Goal: Transaction & Acquisition: Book appointment/travel/reservation

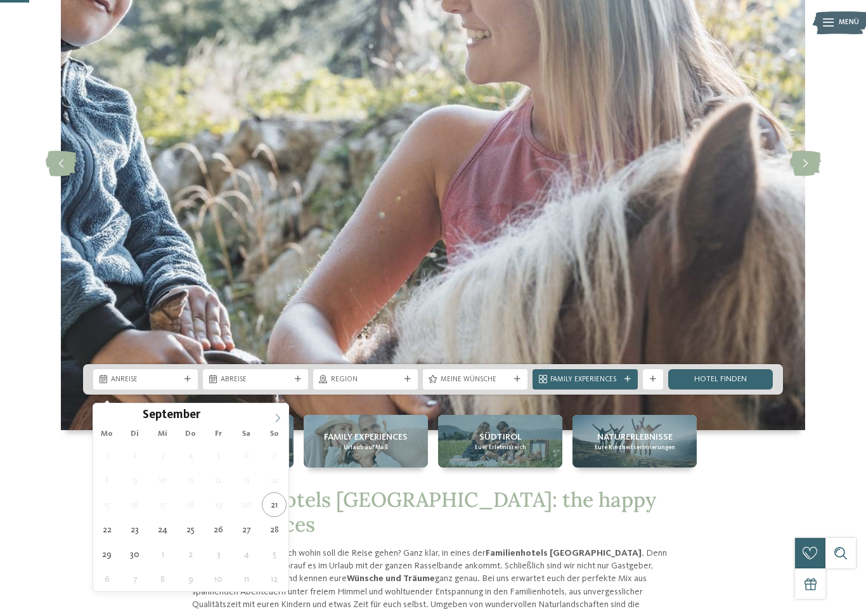
click at [278, 424] on span at bounding box center [278, 414] width 22 height 22
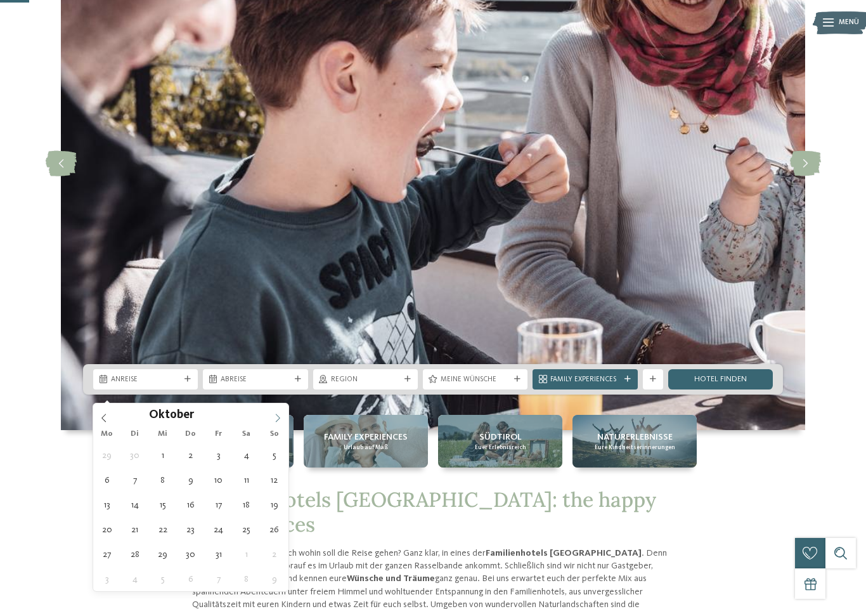
click at [280, 416] on icon at bounding box center [277, 418] width 9 height 9
type div "06.11.2025"
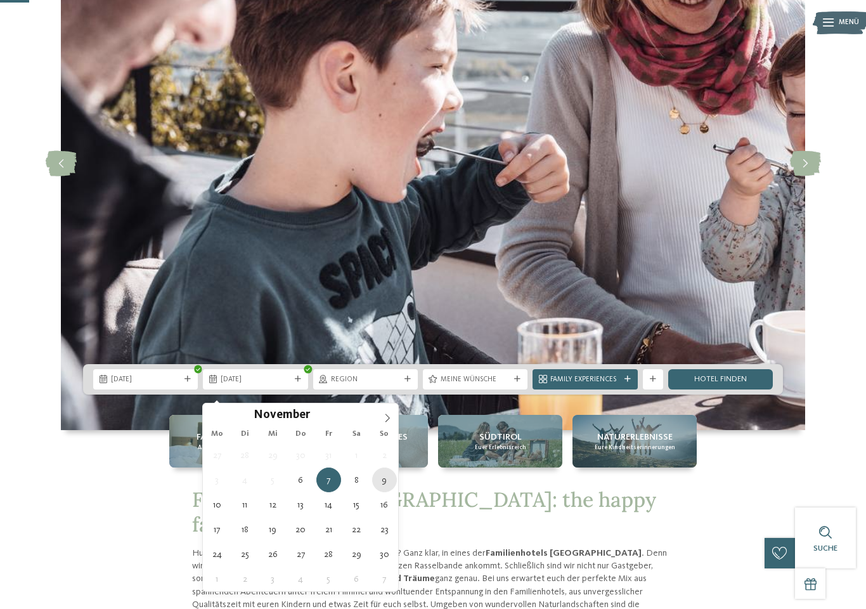
type div "09.11.2025"
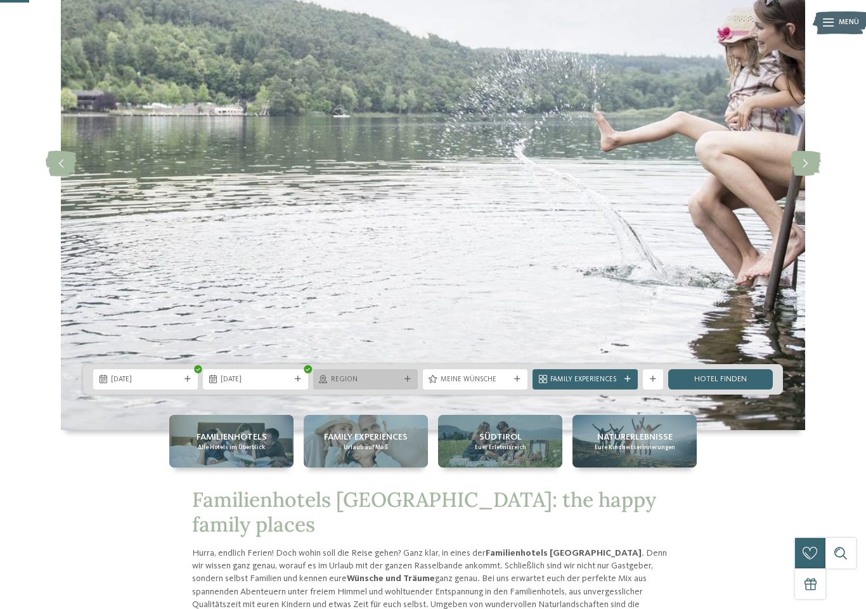
click at [408, 382] on icon at bounding box center [408, 379] width 6 height 6
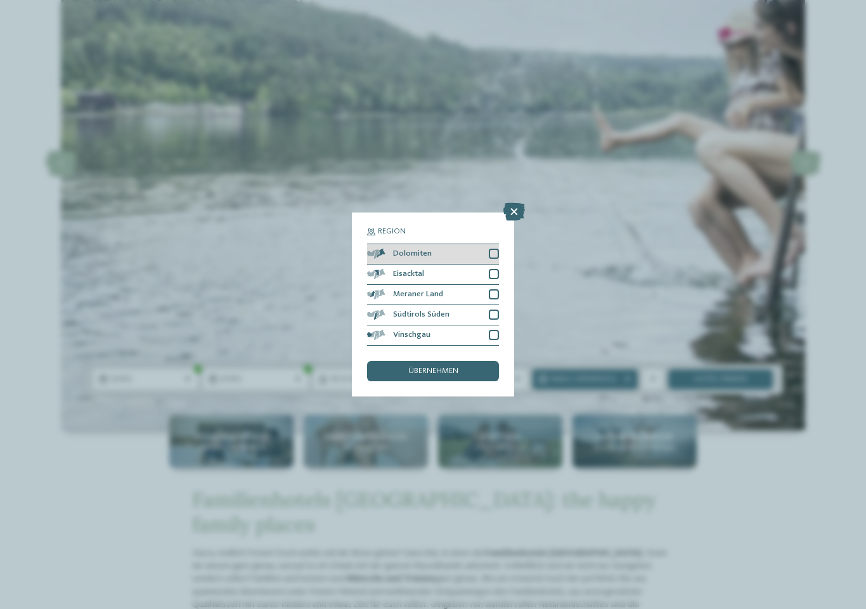
click at [494, 249] on div at bounding box center [494, 254] width 10 height 10
click at [497, 269] on div at bounding box center [494, 274] width 10 height 10
click at [499, 289] on div at bounding box center [494, 294] width 10 height 10
click at [498, 310] on div at bounding box center [494, 315] width 10 height 10
click at [496, 330] on div at bounding box center [494, 335] width 10 height 10
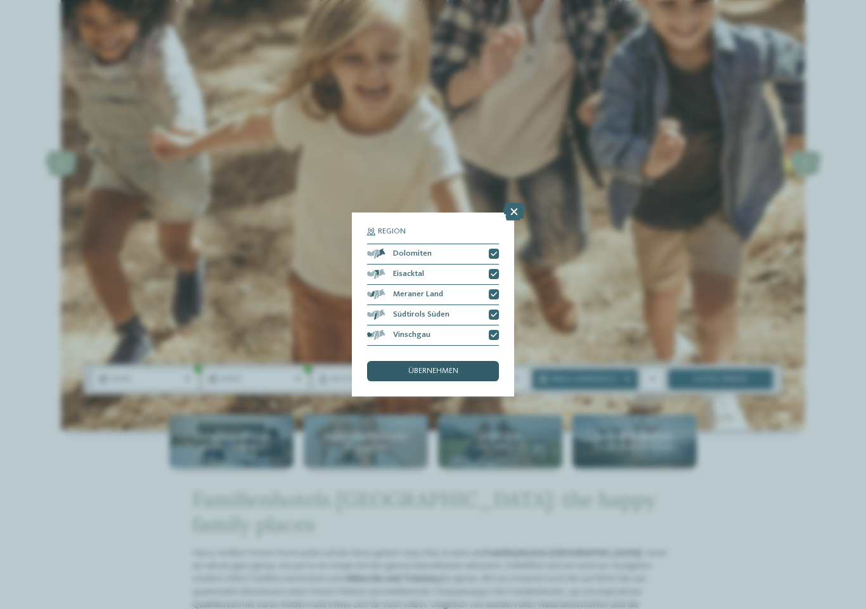
click at [441, 367] on span "übernehmen" at bounding box center [433, 371] width 50 height 8
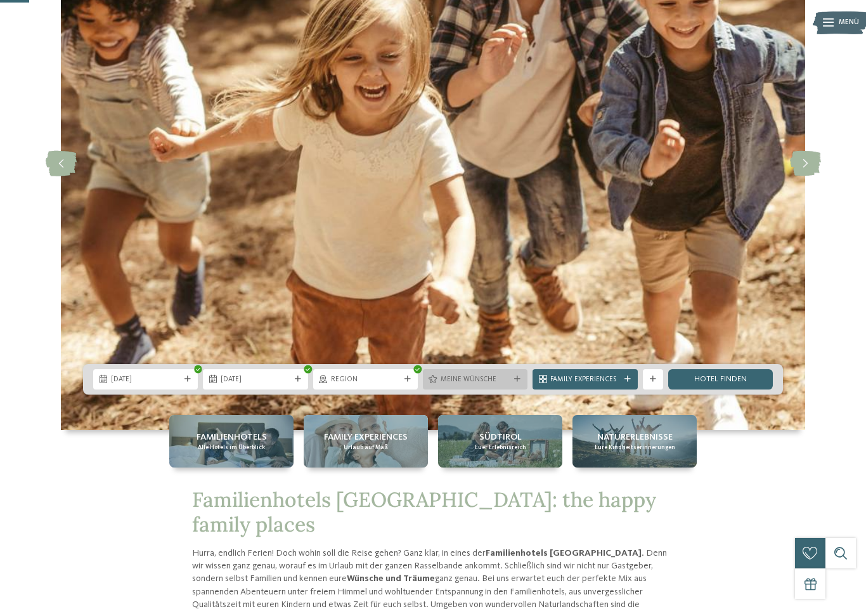
click at [519, 382] on icon at bounding box center [517, 379] width 6 height 6
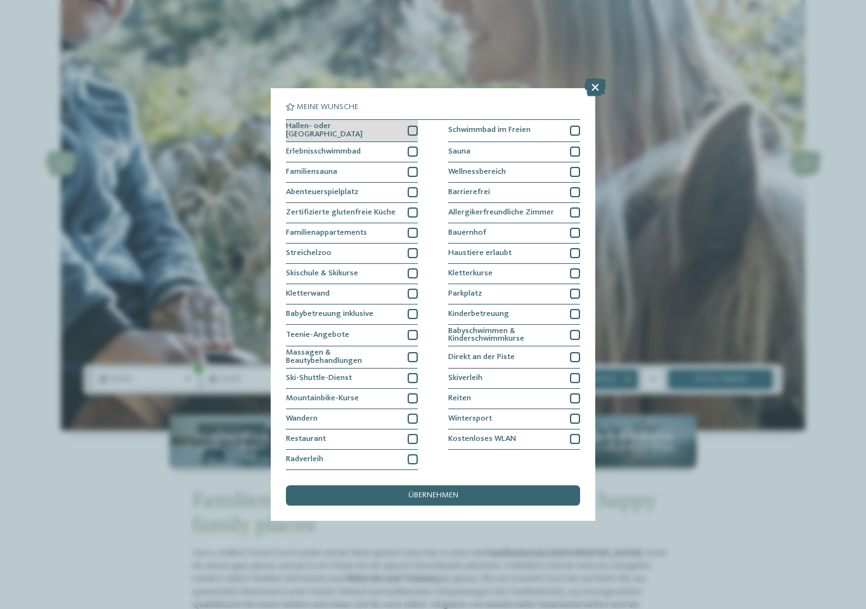
click at [410, 126] on div at bounding box center [413, 131] width 10 height 10
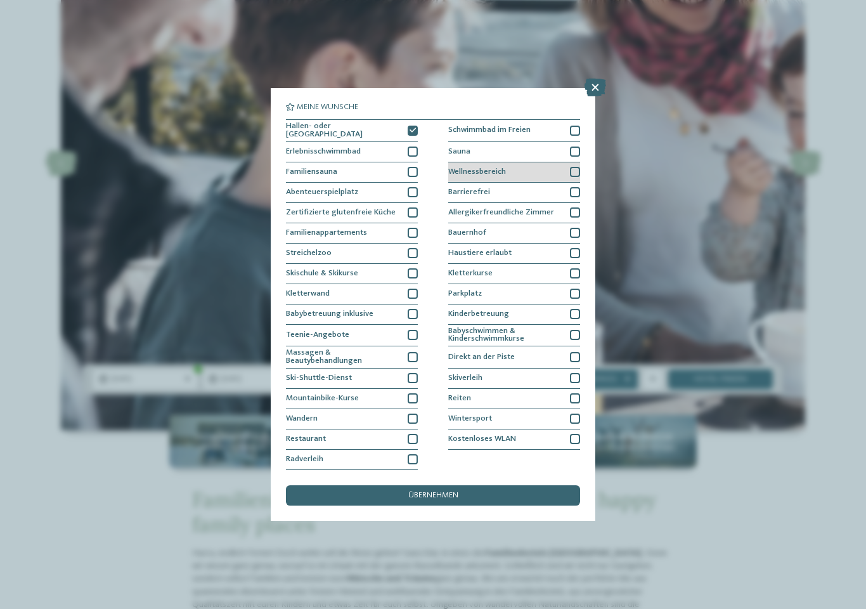
click at [577, 167] on div at bounding box center [575, 172] width 10 height 10
click at [442, 492] on span "übernehmen" at bounding box center [433, 496] width 50 height 8
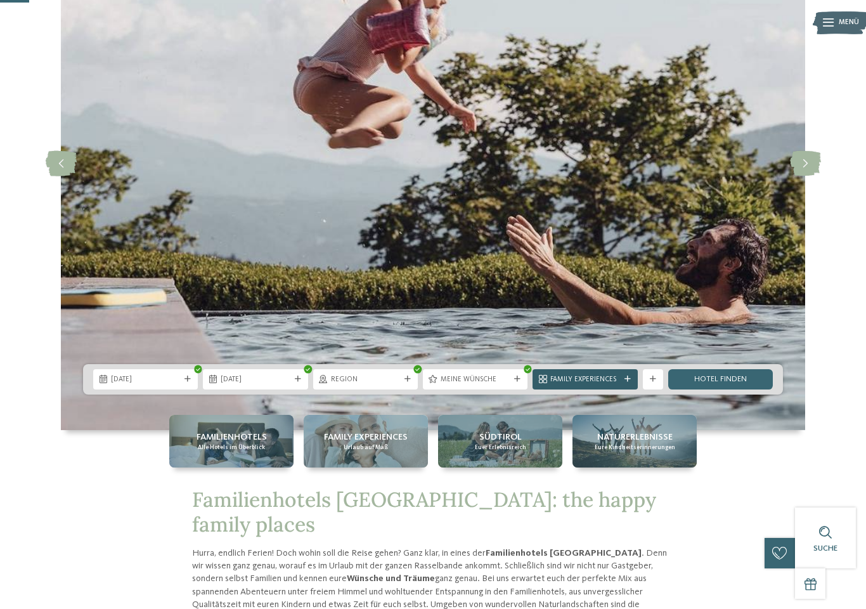
click at [630, 389] on div "Family Experiences" at bounding box center [585, 379] width 105 height 20
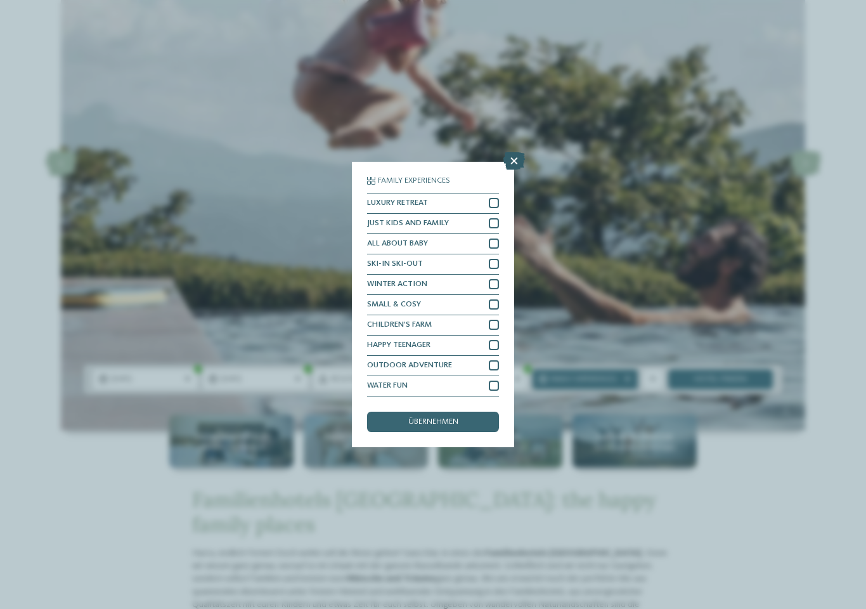
click at [513, 152] on icon at bounding box center [515, 161] width 22 height 18
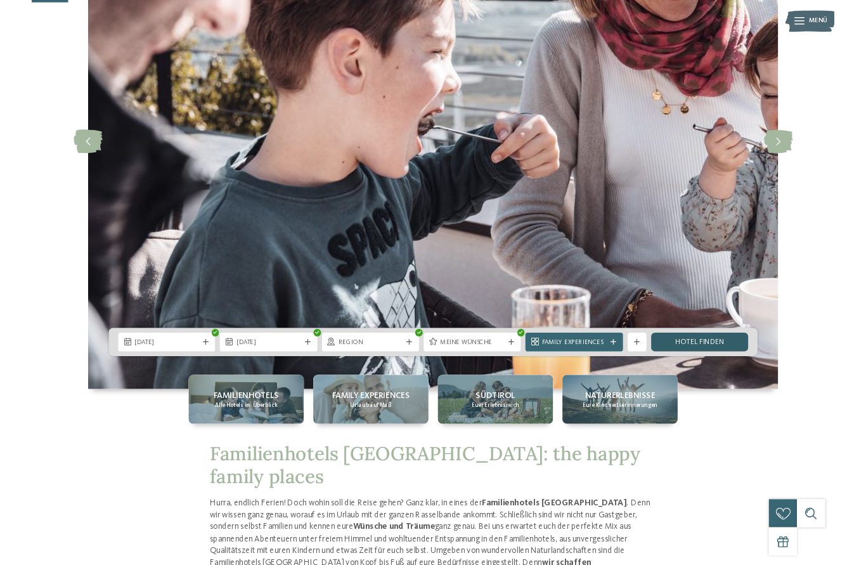
scroll to position [207, 0]
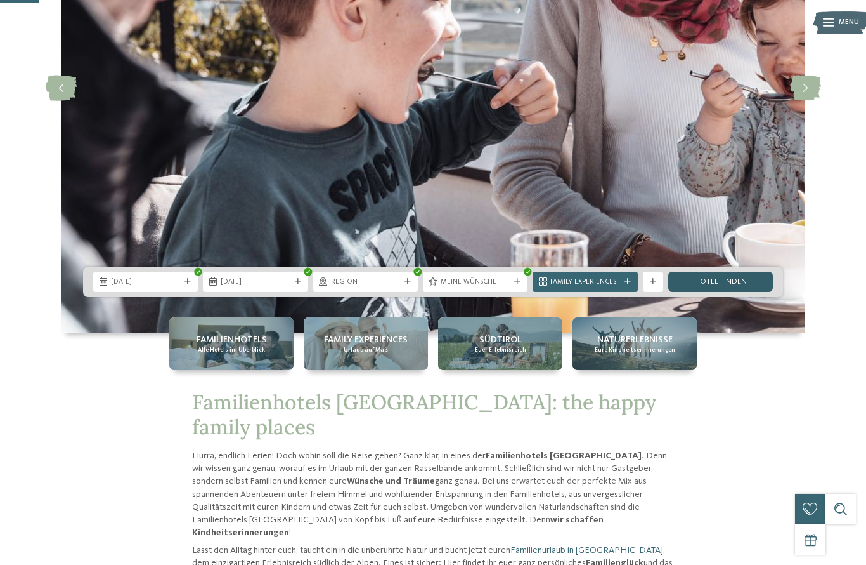
click at [729, 289] on link "Hotel finden" at bounding box center [721, 281] width 105 height 20
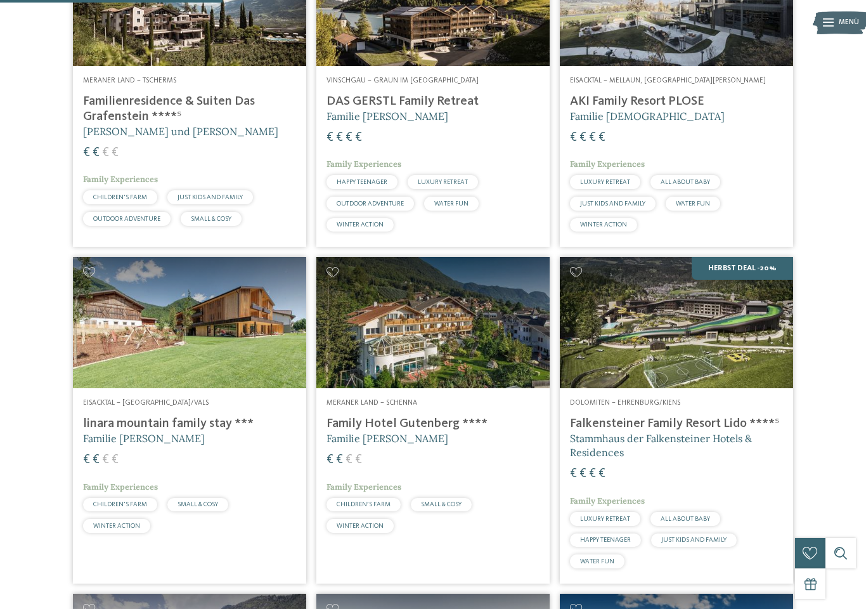
scroll to position [469, 0]
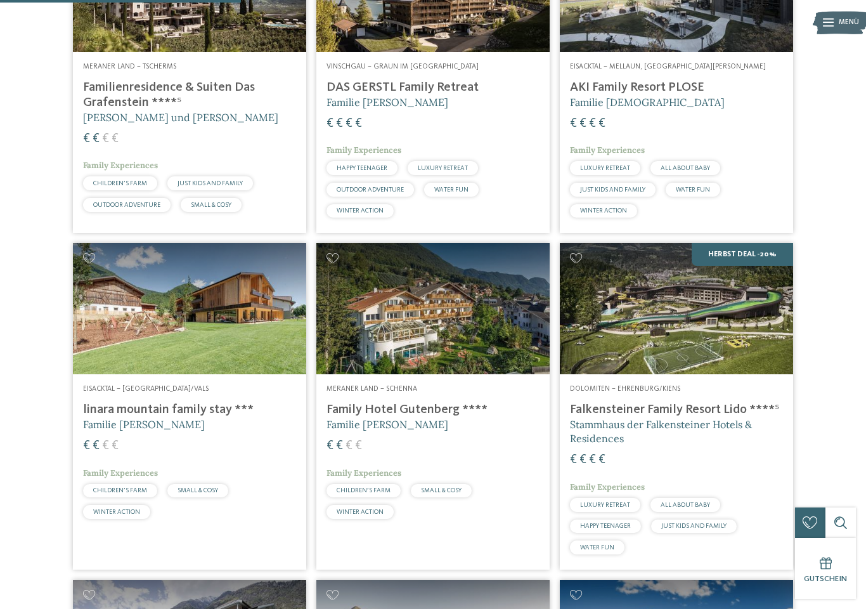
click at [709, 417] on h4 "Falkensteiner Family Resort Lido ****ˢ" at bounding box center [676, 409] width 213 height 15
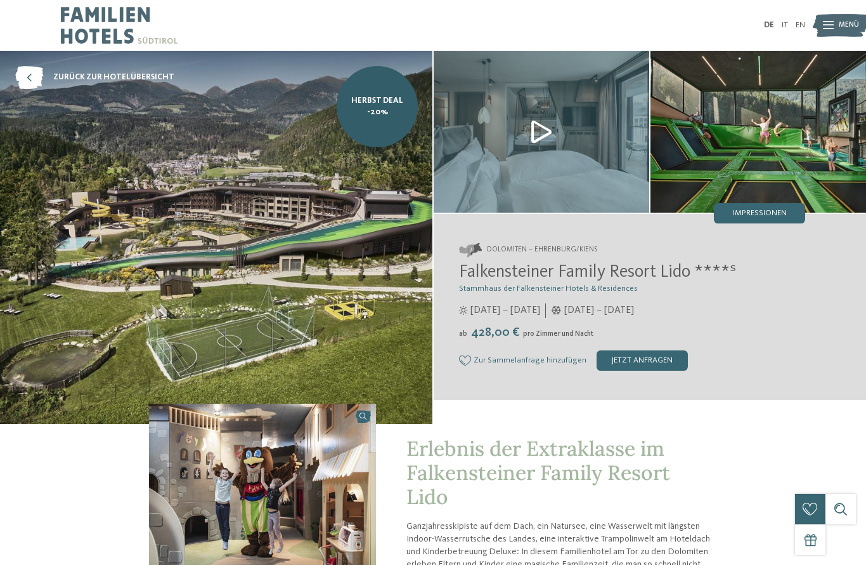
click at [839, 22] on img at bounding box center [841, 25] width 56 height 28
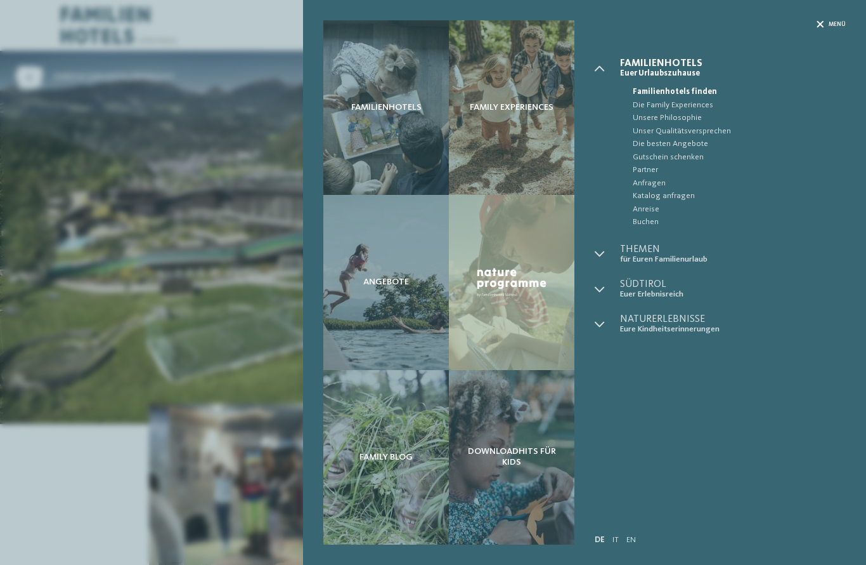
click at [822, 23] on icon at bounding box center [820, 24] width 7 height 7
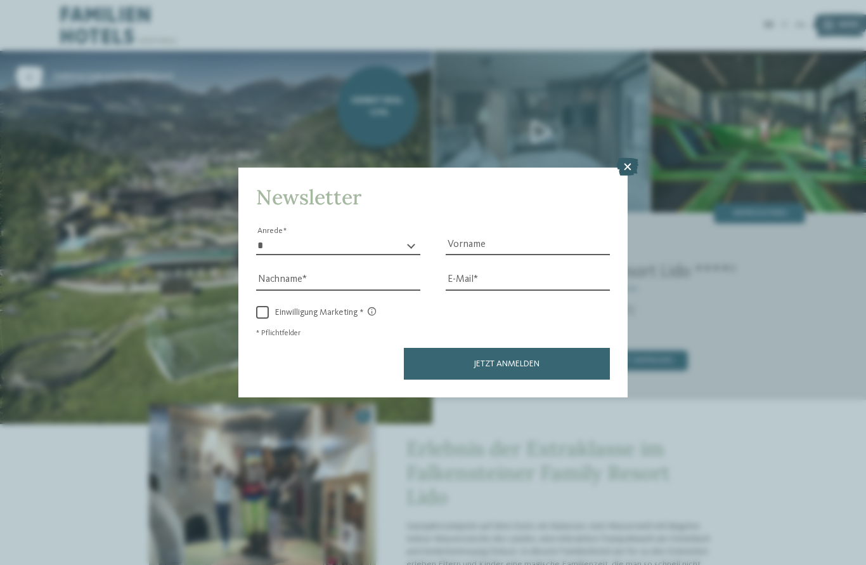
click at [630, 158] on icon at bounding box center [628, 167] width 22 height 18
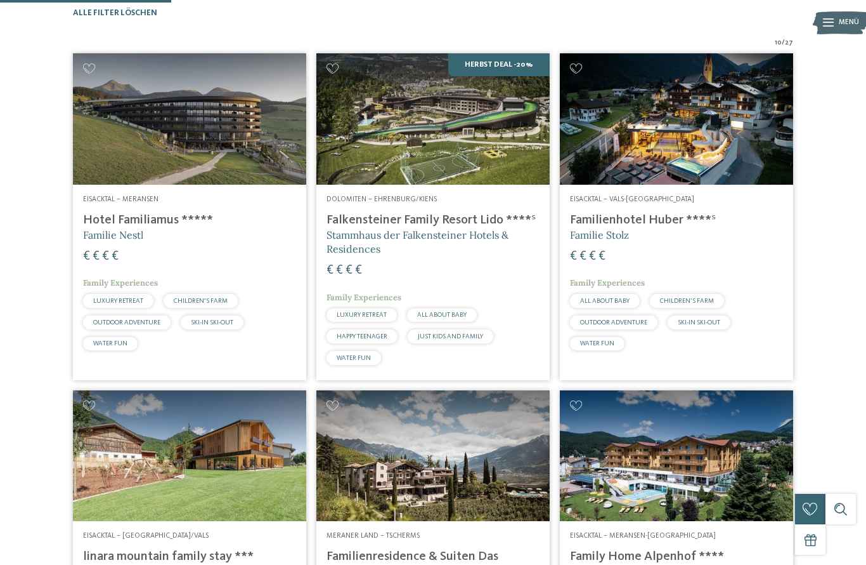
click at [138, 228] on h4 "Hotel Familiamus *****" at bounding box center [189, 219] width 213 height 15
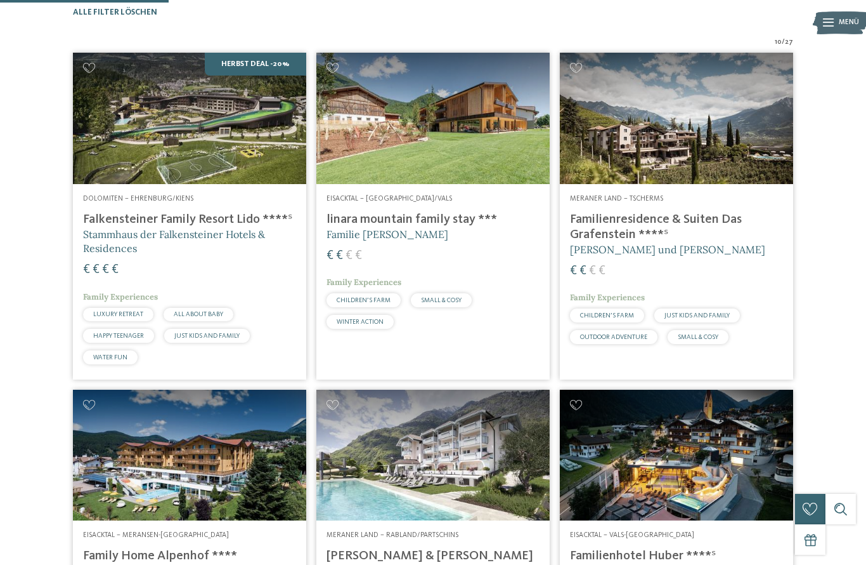
scroll to position [336, 0]
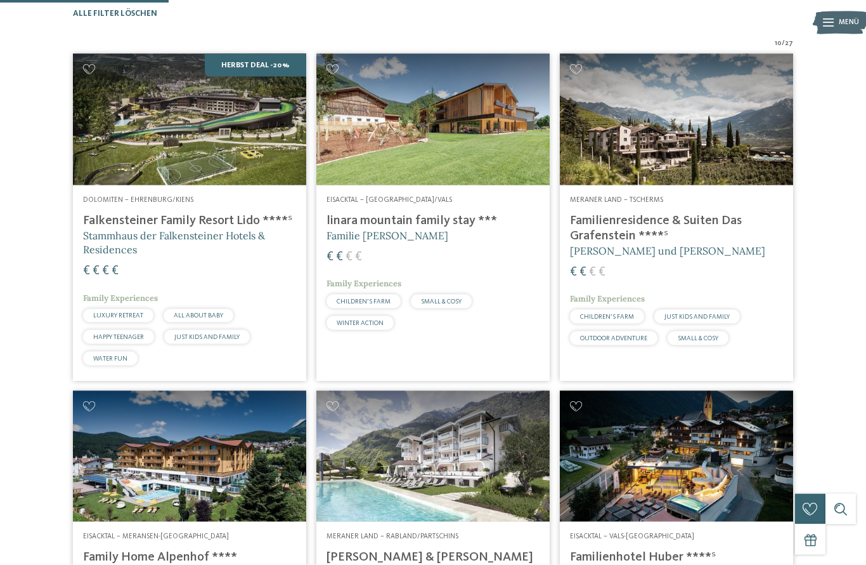
click at [442, 242] on h5 "Familie [PERSON_NAME]" at bounding box center [433, 235] width 213 height 14
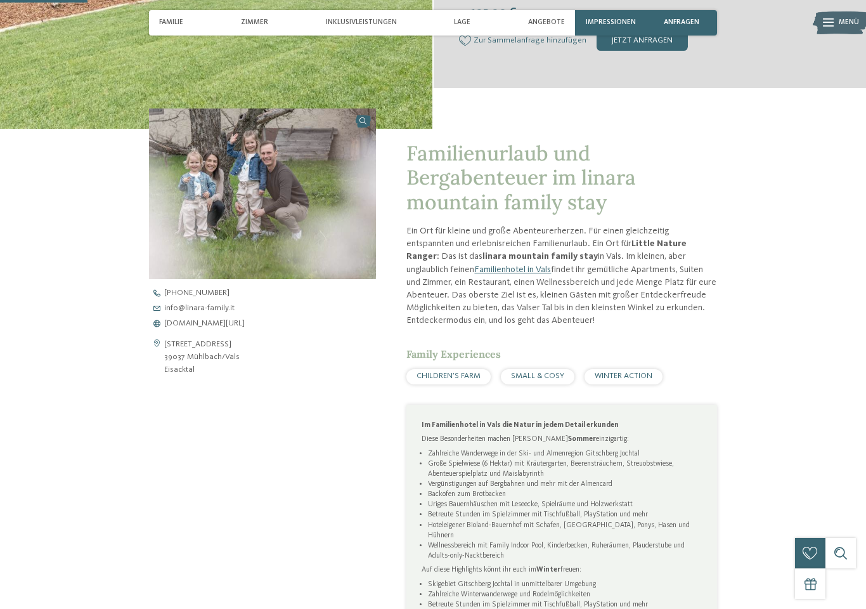
scroll to position [329, 0]
click at [218, 327] on span "www.linara-family.it/de" at bounding box center [204, 323] width 81 height 8
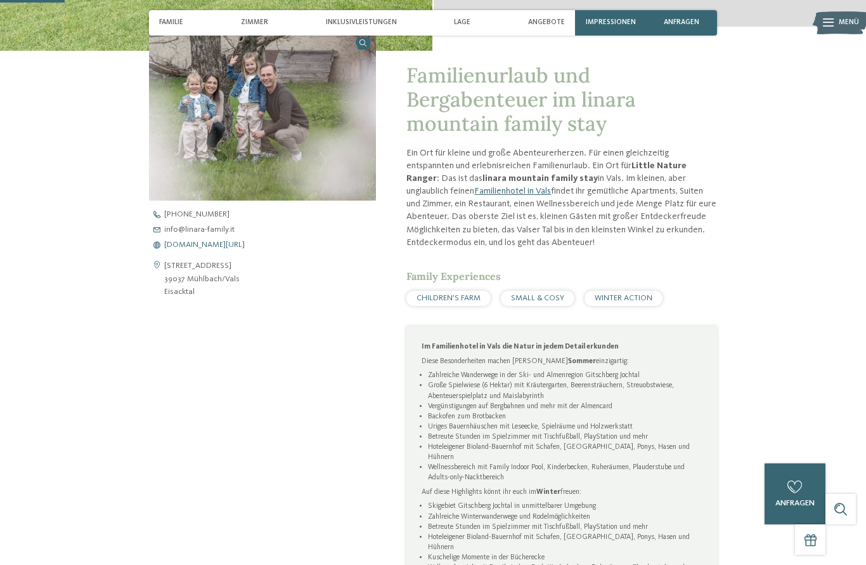
scroll to position [0, 0]
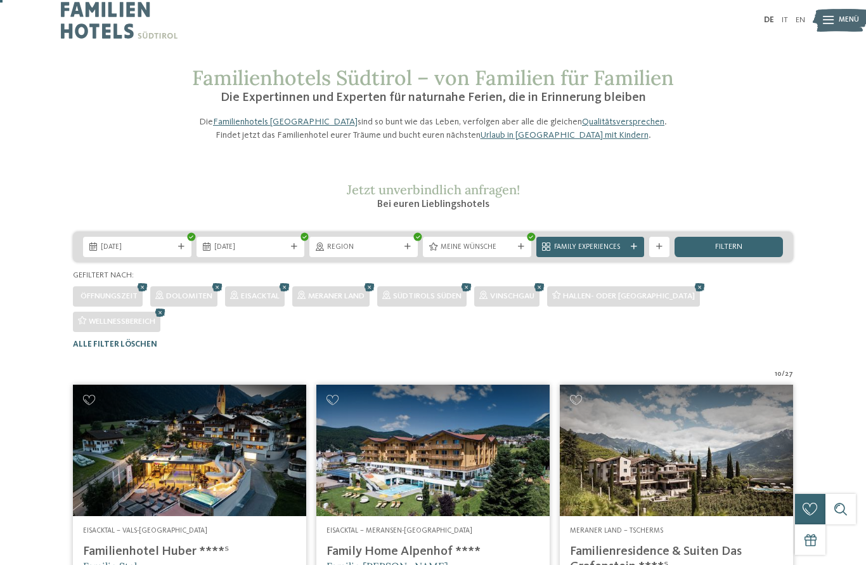
scroll to position [4, 0]
click at [518, 251] on icon at bounding box center [521, 247] width 6 height 6
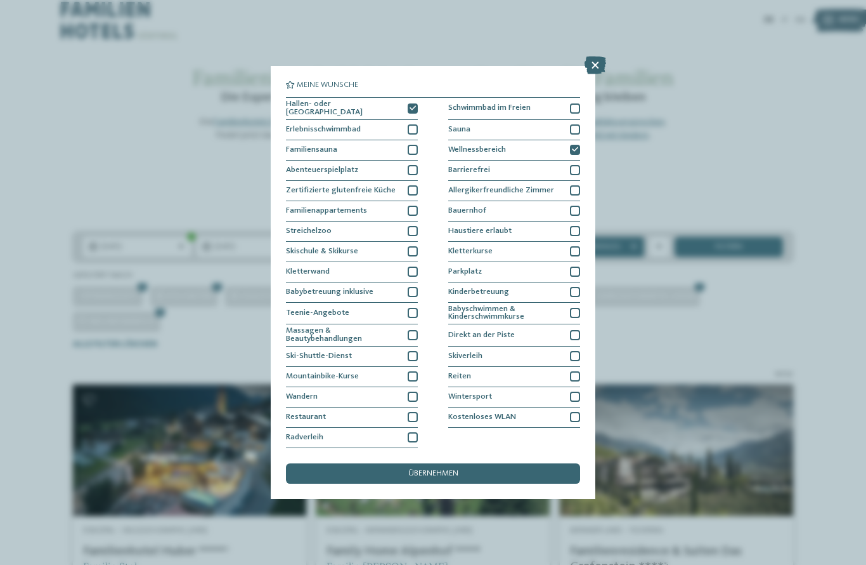
scroll to position [0, 0]
click at [450, 469] on span "übernehmen" at bounding box center [433, 473] width 50 height 8
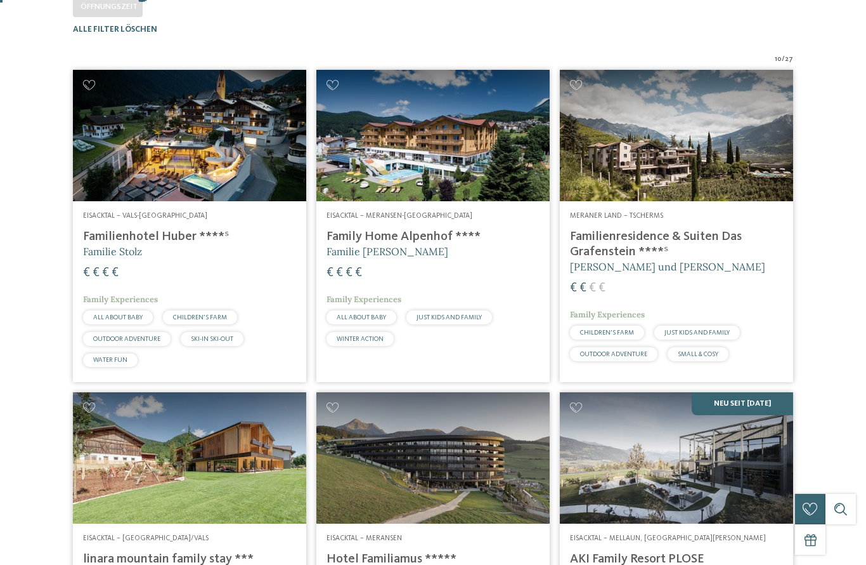
scroll to position [336, 0]
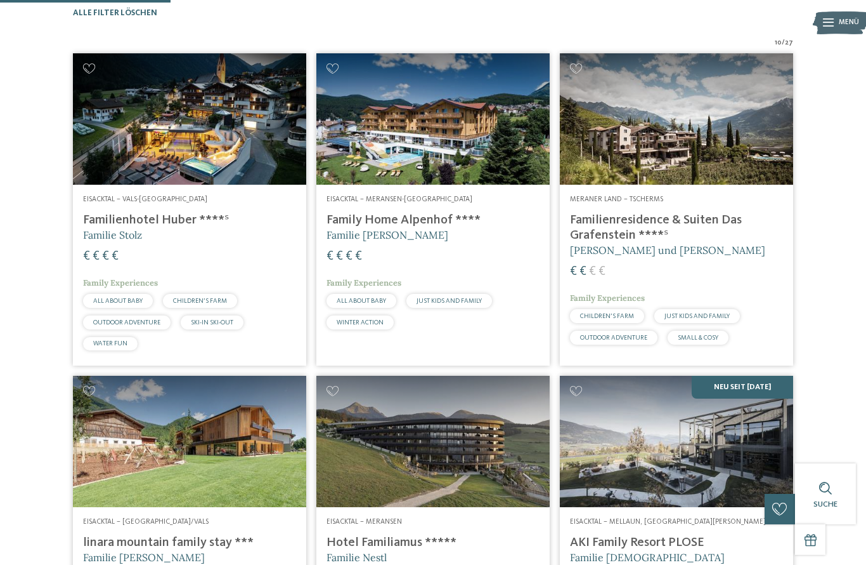
click at [176, 228] on h4 "Familienhotel Huber ****ˢ" at bounding box center [189, 219] width 213 height 15
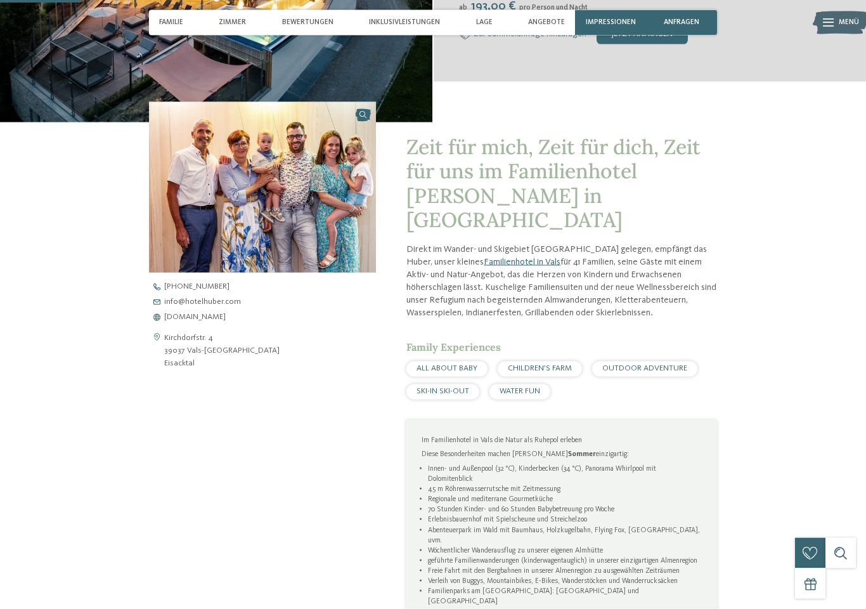
scroll to position [335, 0]
click at [217, 321] on span "www.hotelhuber.com" at bounding box center [195, 317] width 62 height 8
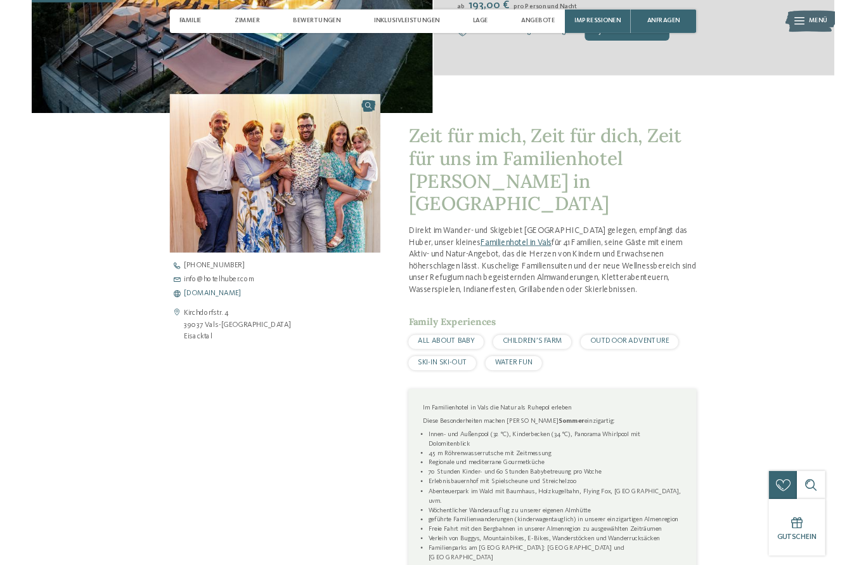
scroll to position [379, 0]
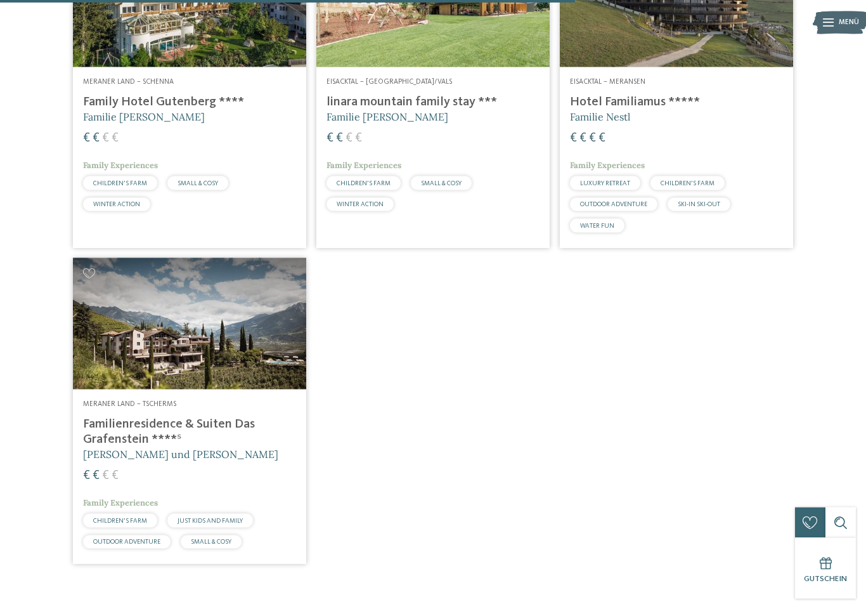
scroll to position [1115, 0]
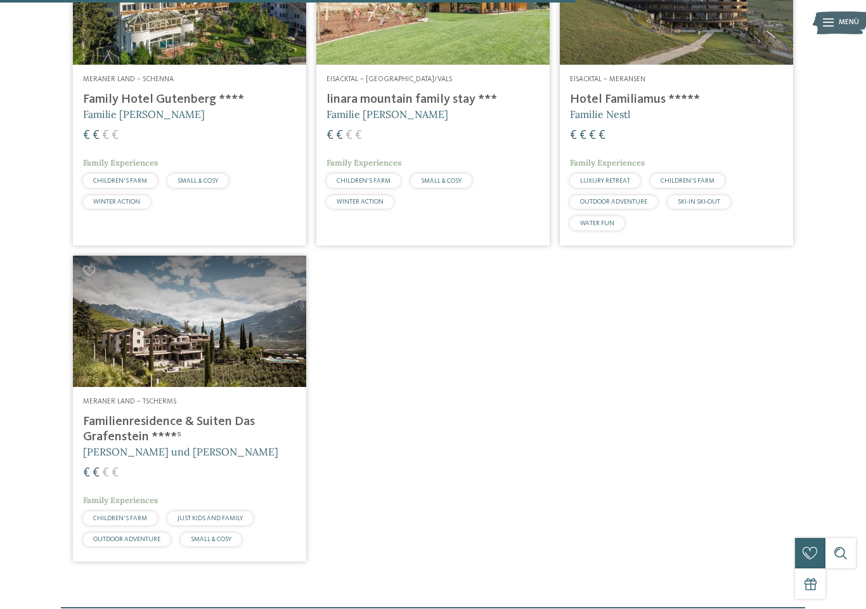
click at [143, 445] on h4 "Familienresidence & Suiten Das Grafenstein ****ˢ" at bounding box center [189, 429] width 213 height 30
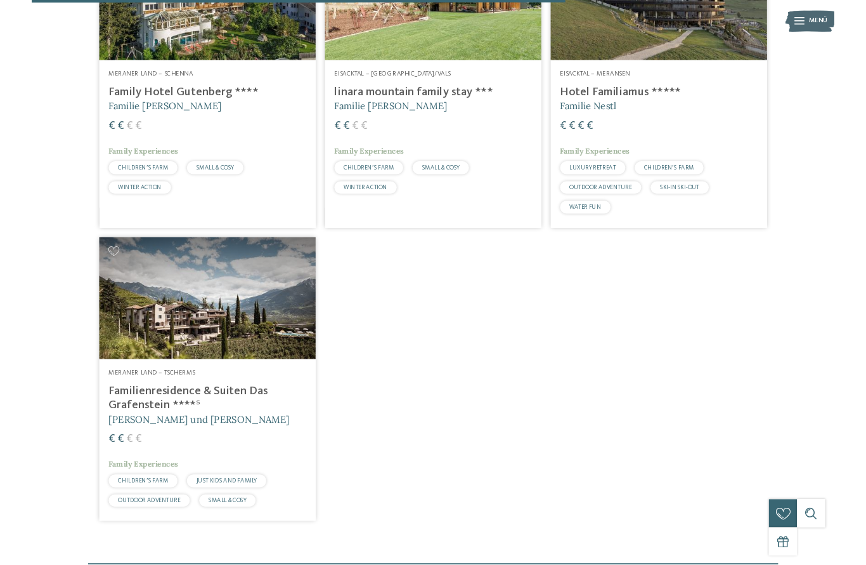
scroll to position [0, 0]
